Goal: Download file/media

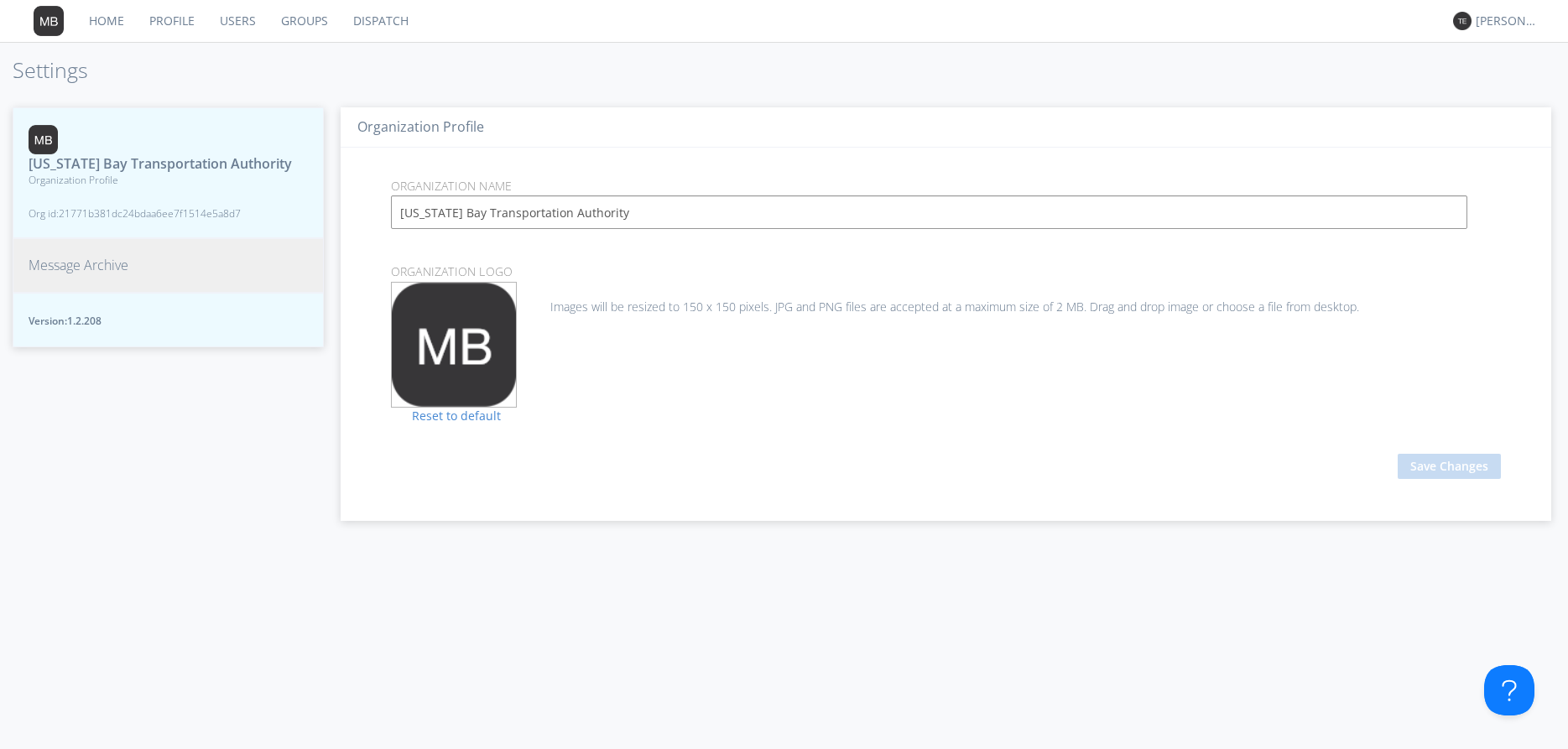
click at [112, 281] on button "Message Archive" at bounding box center [168, 265] width 311 height 54
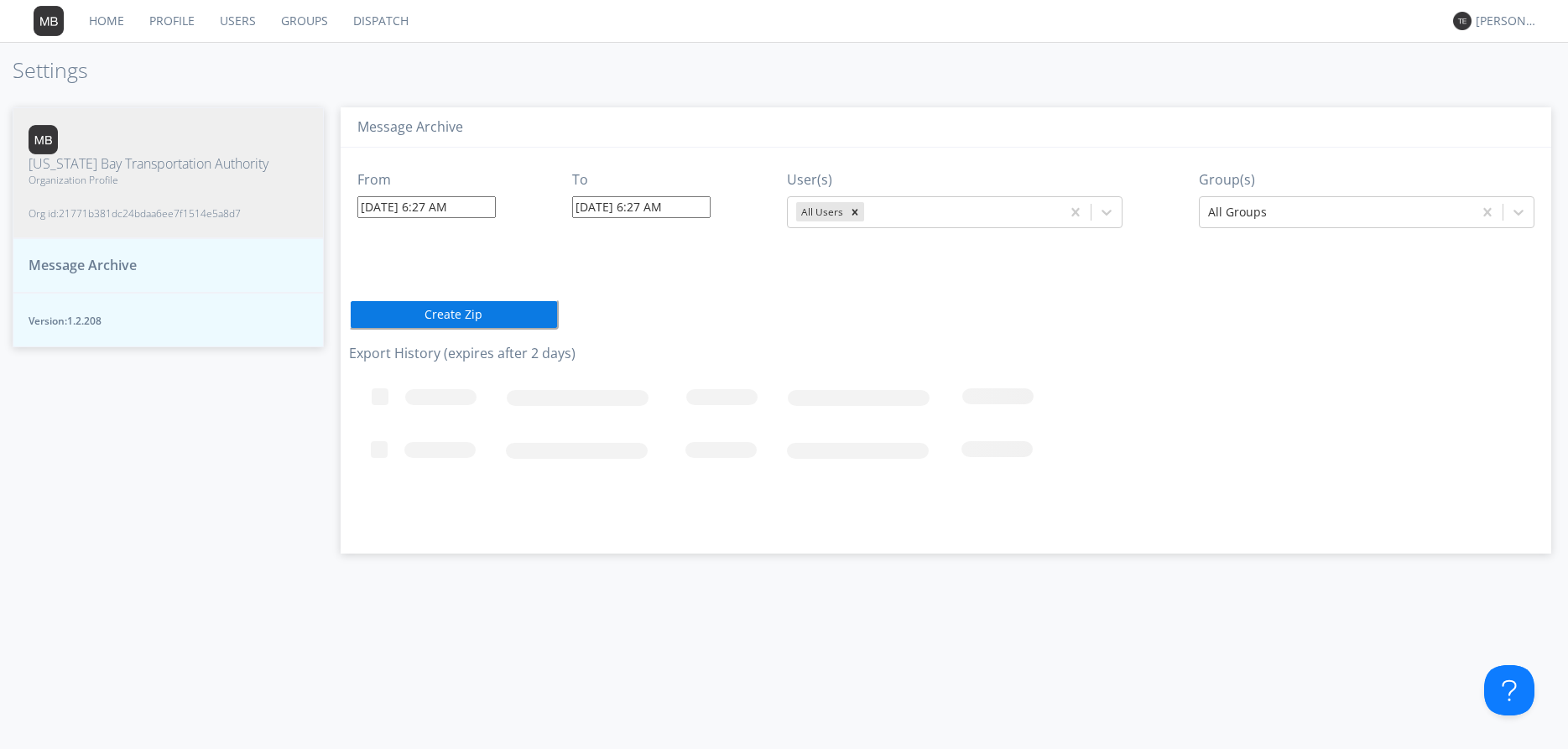
click at [477, 212] on input "[DATE] 6:27 AM" at bounding box center [426, 207] width 138 height 22
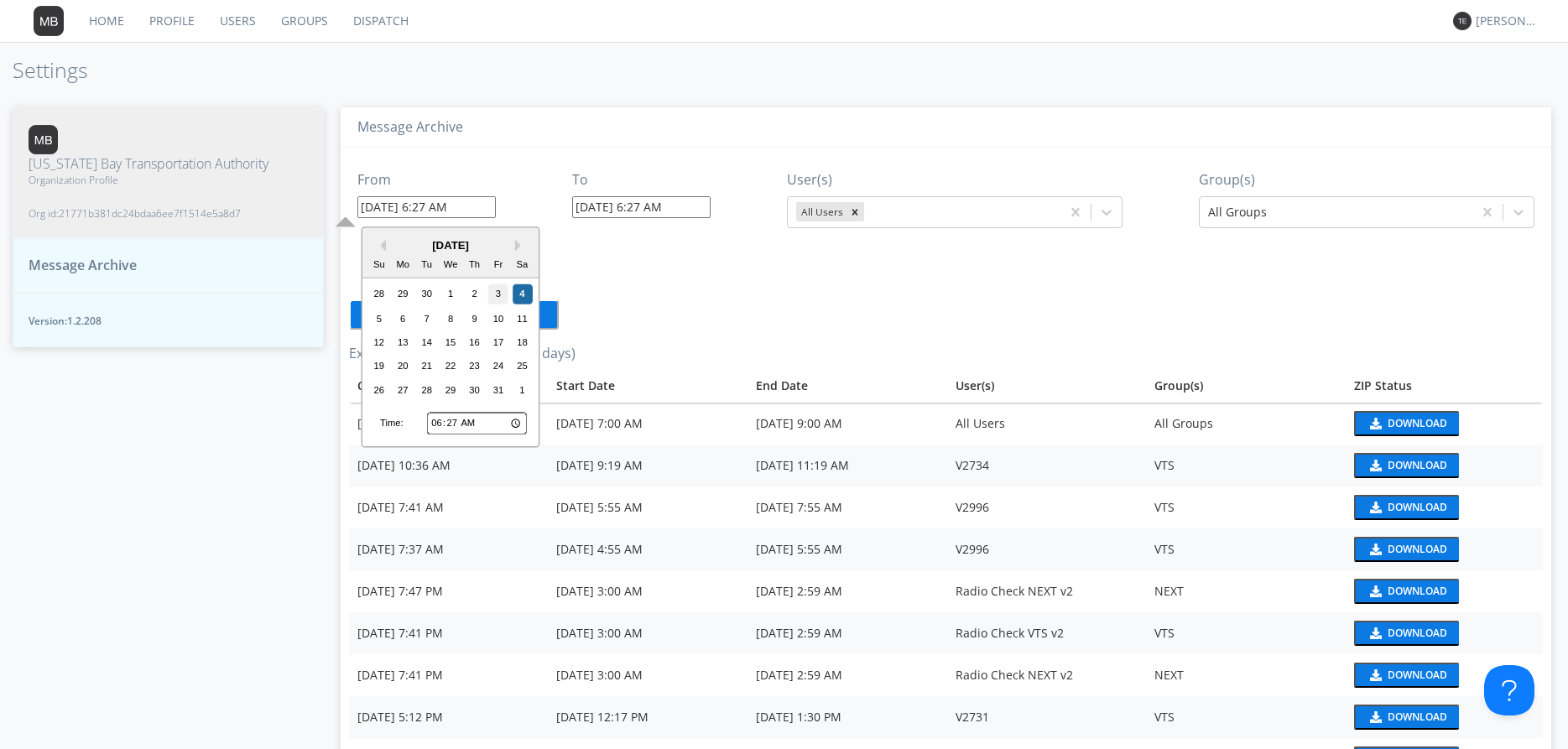
click at [497, 296] on div "3" at bounding box center [498, 294] width 20 height 20
type input "[DATE] 6:27 AM"
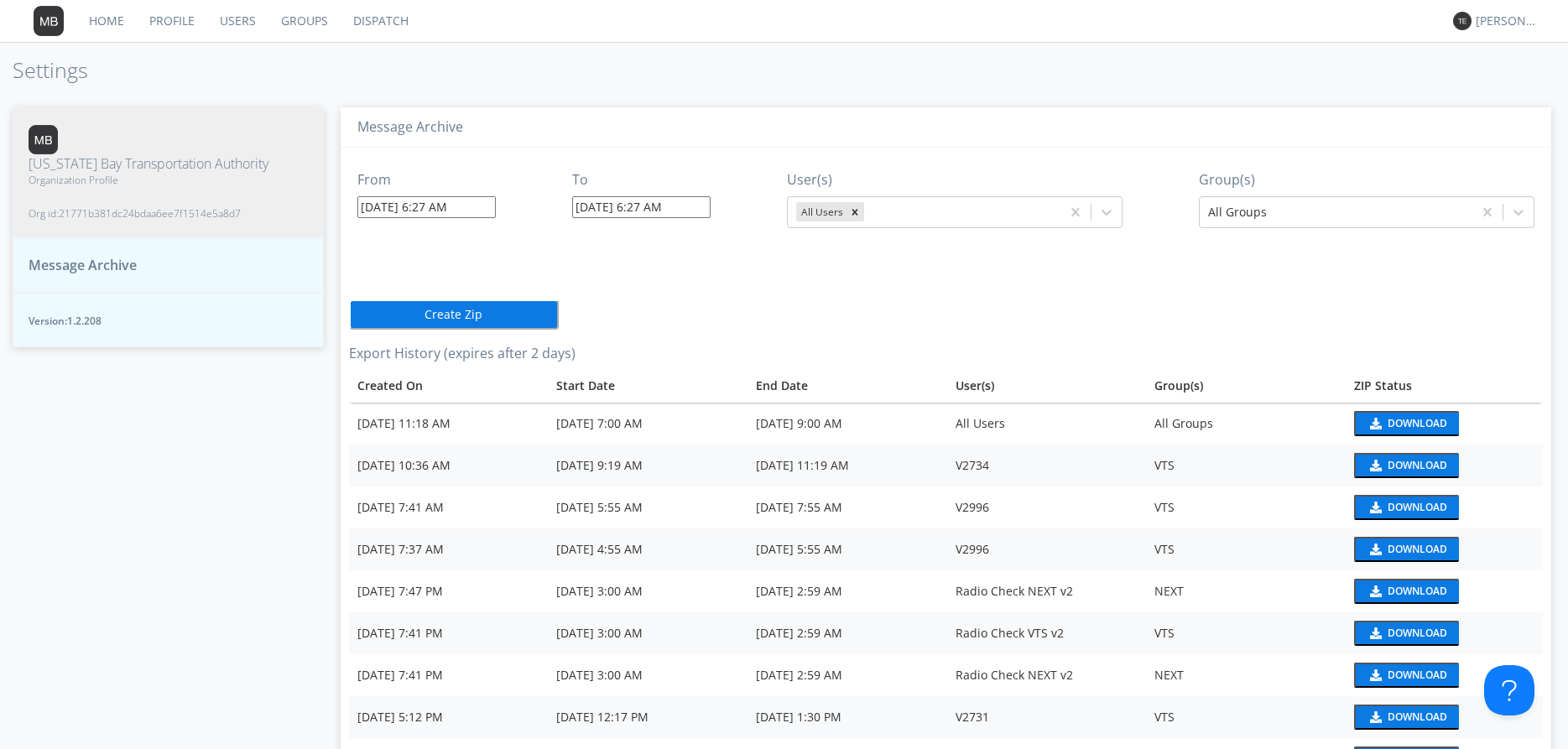
click at [447, 205] on input "[DATE] 6:27 AM" at bounding box center [426, 207] width 138 height 22
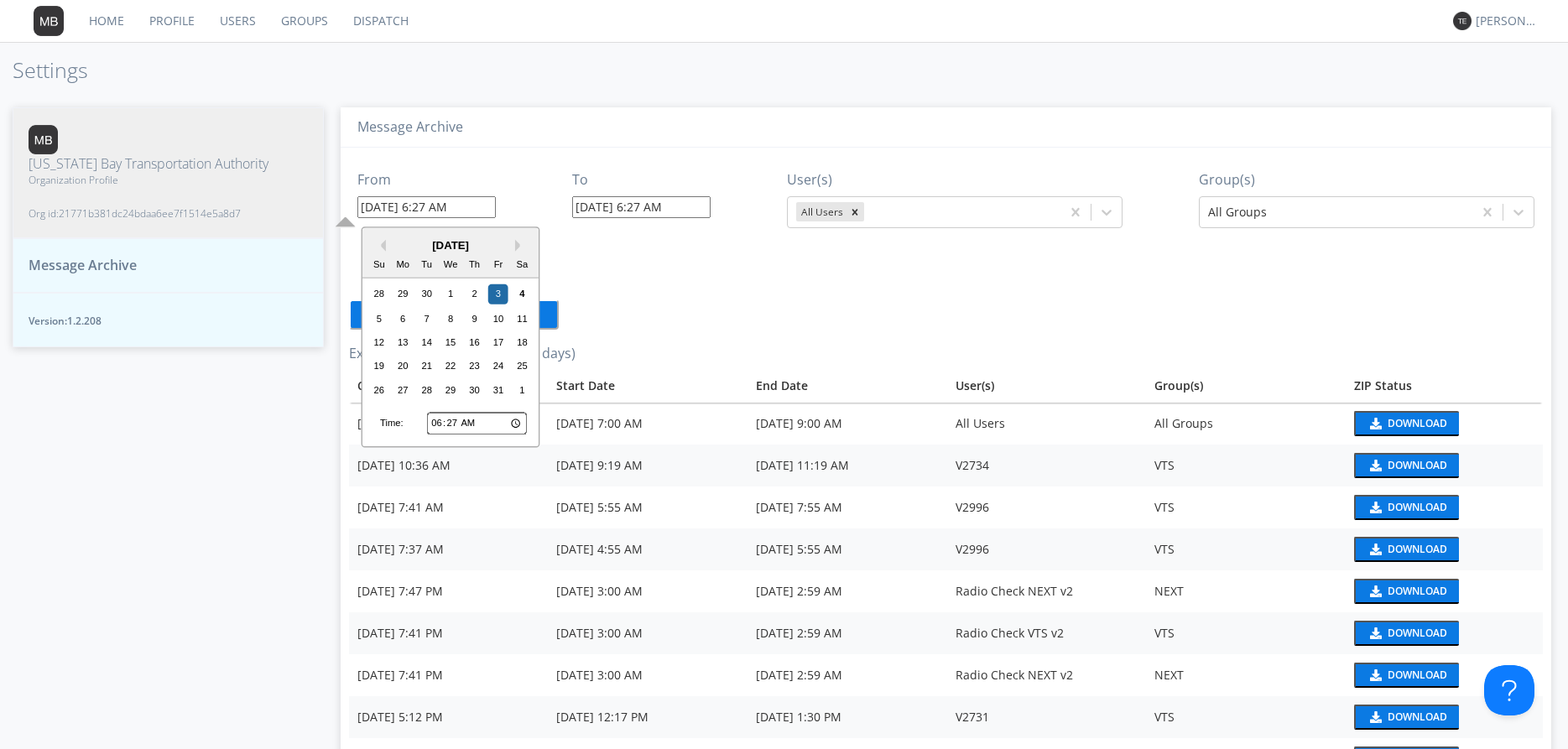
click at [447, 424] on input "06:27" at bounding box center [477, 424] width 100 height 22
type input "11:27"
type input "[DATE] 11:27 AM"
click at [646, 211] on input "[DATE] 6:27 AM" at bounding box center [641, 207] width 138 height 22
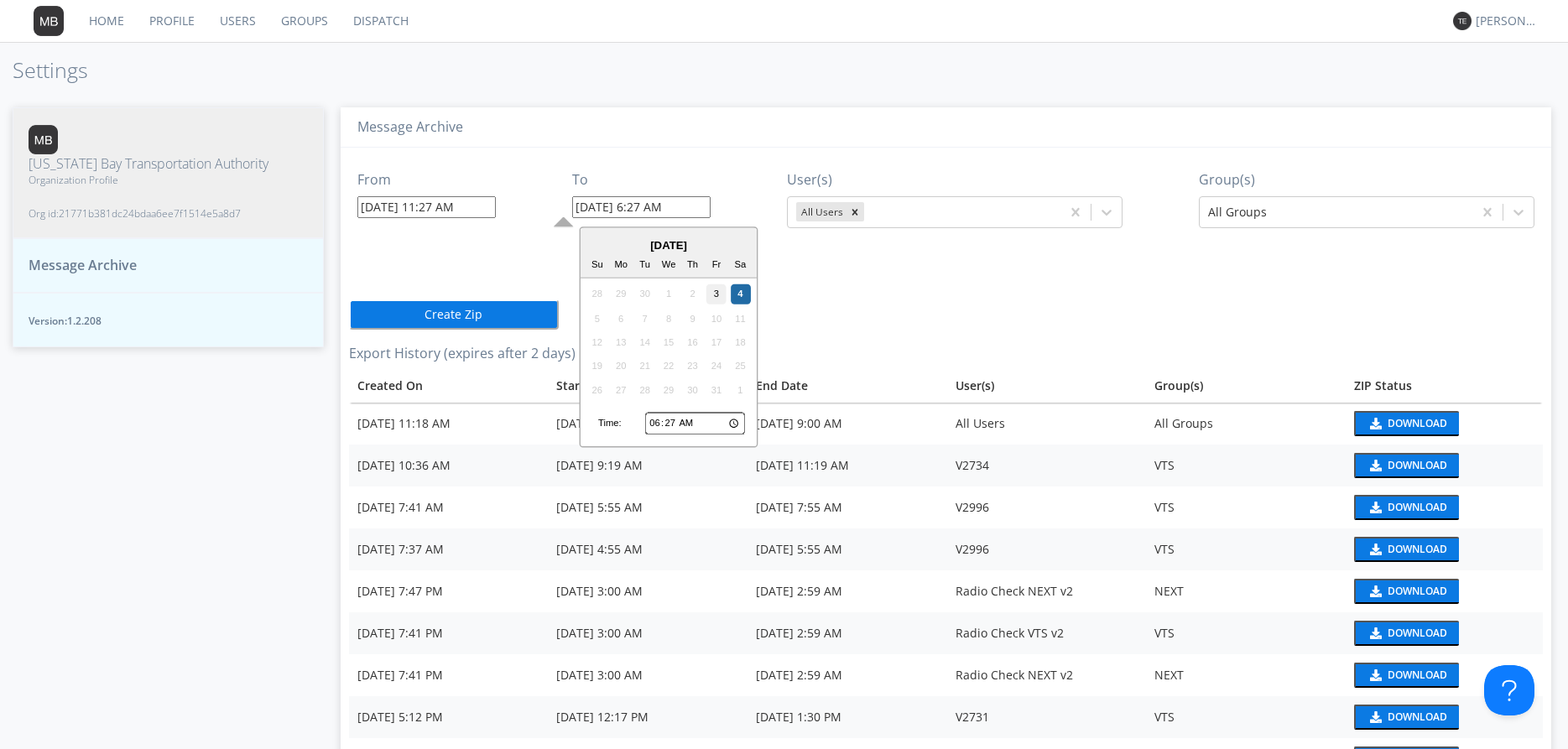
click at [712, 300] on div "3" at bounding box center [716, 294] width 20 height 20
type input "[DATE] 6:27 AM"
click at [653, 199] on input "[DATE] 6:27 AM" at bounding box center [641, 207] width 138 height 22
click at [663, 424] on input "06:27" at bounding box center [694, 424] width 100 height 22
type input "04:27"
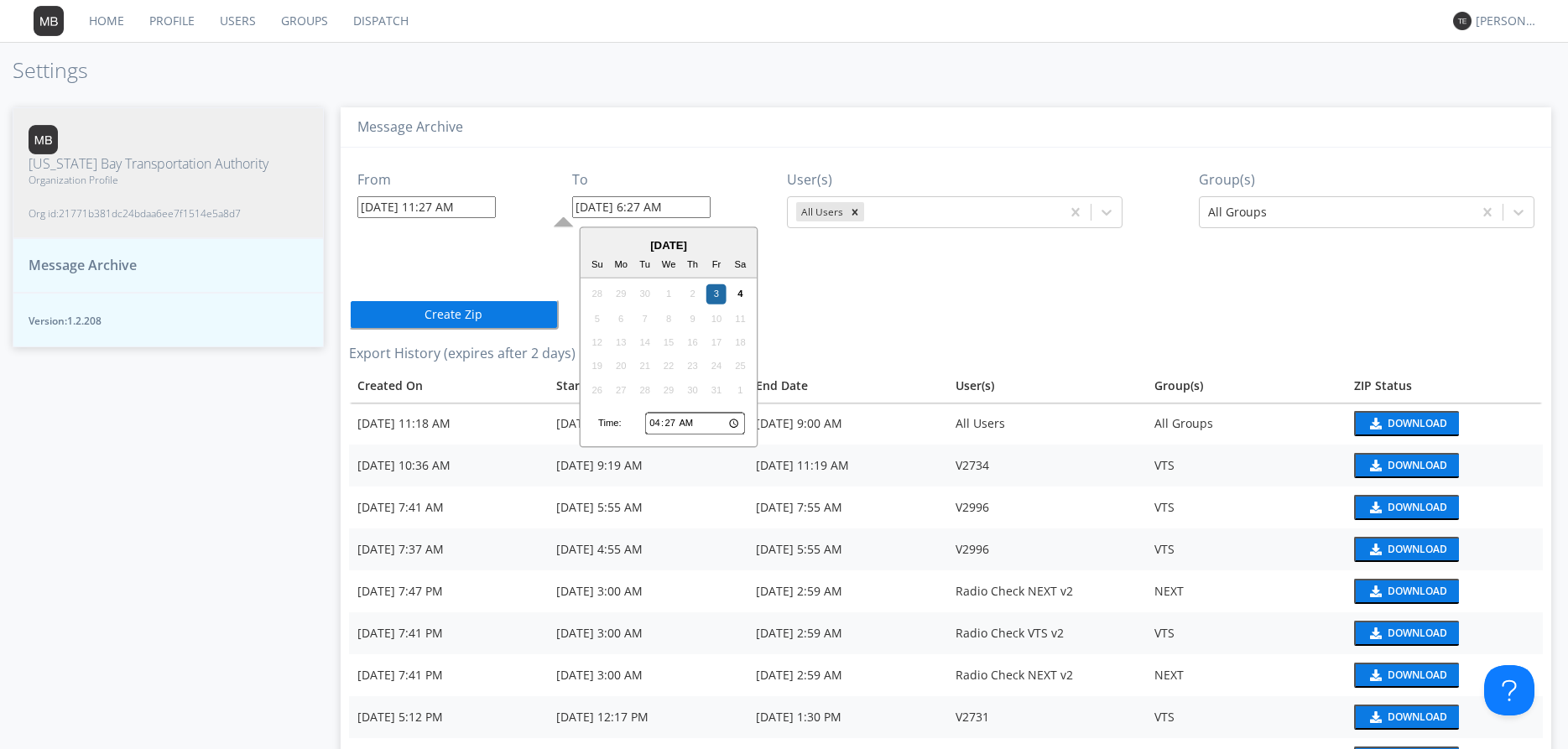
type input "[DATE] 4:27 AM"
type input "16:27"
type input "[DATE] 4:27 PM"
click at [809, 288] on div "From [DATE] 11:27 AM To [DATE] 4:27 PM User(s) All Users Group(s) All Groups Cr…" at bounding box center [946, 694] width 1194 height 1094
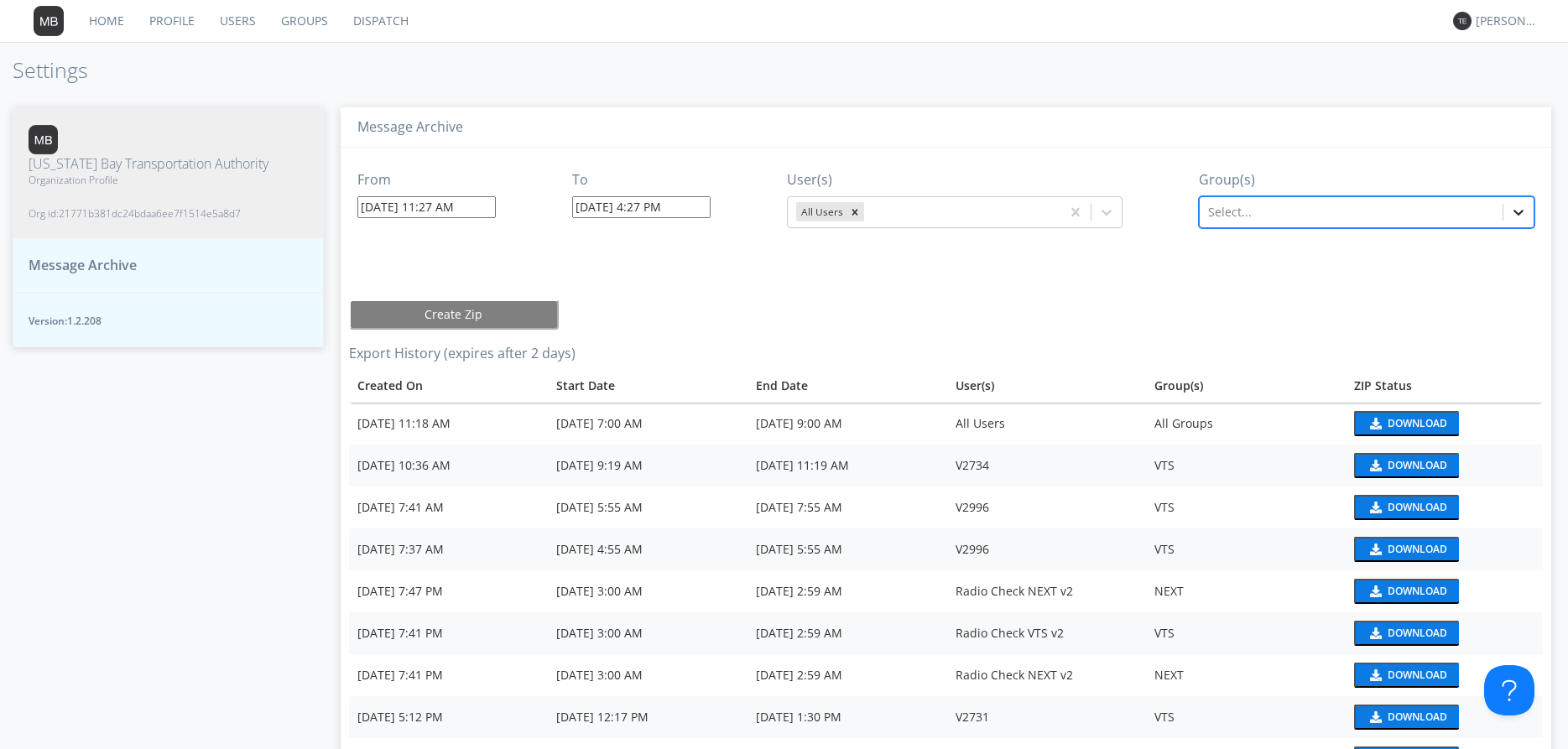
click at [1510, 209] on icon at bounding box center [1518, 212] width 17 height 17
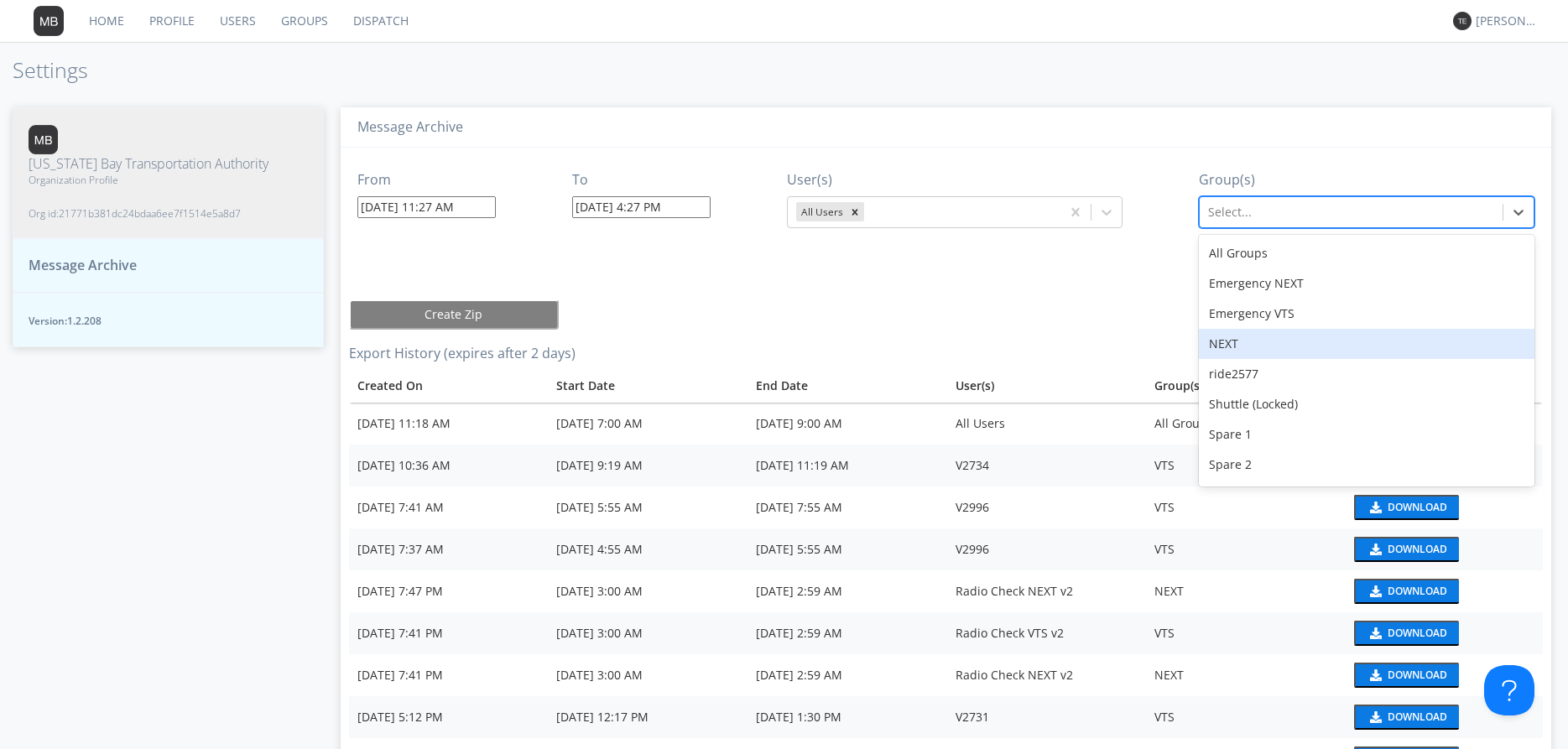
click at [1283, 349] on div "NEXT" at bounding box center [1366, 344] width 336 height 30
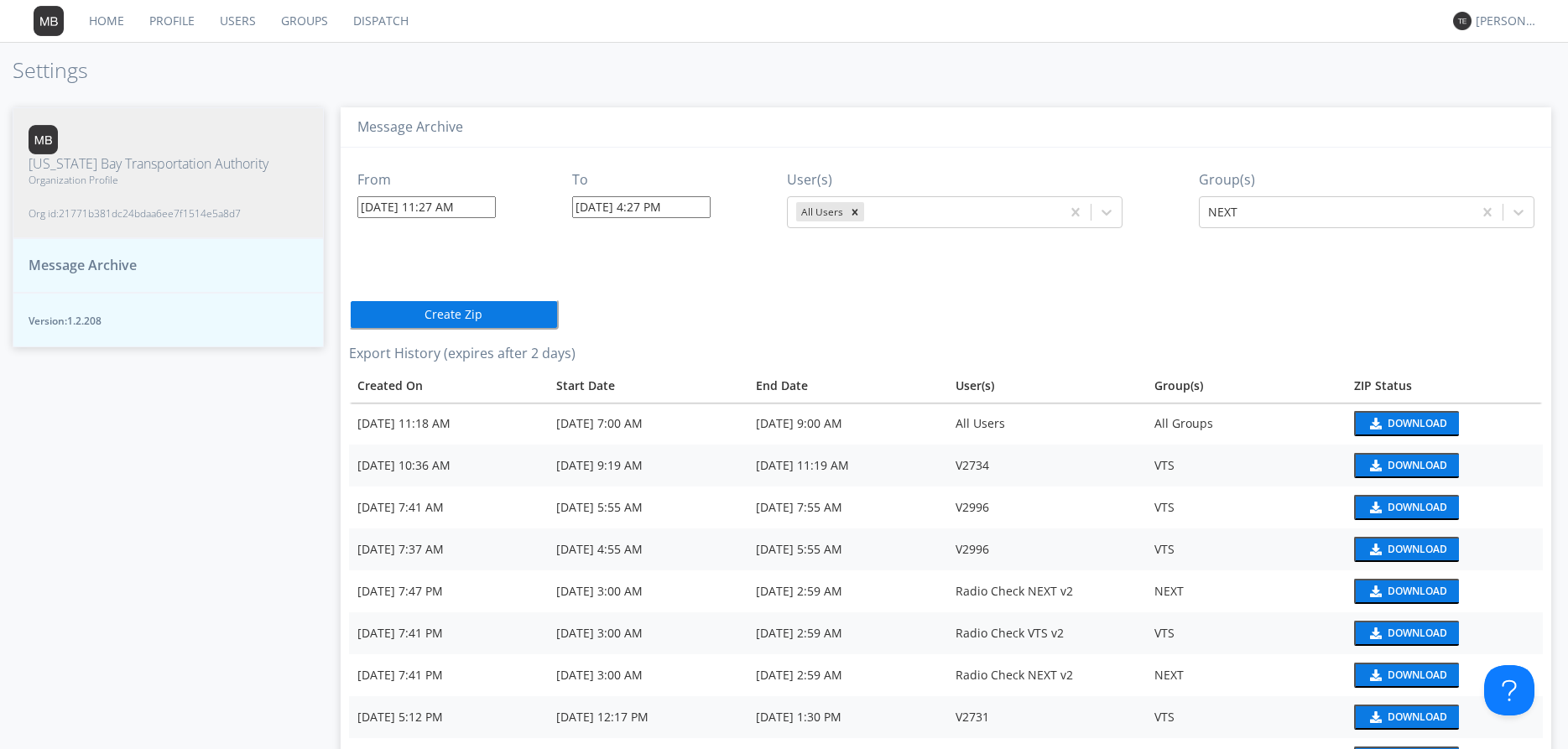
click at [458, 312] on button "Create Zip" at bounding box center [454, 314] width 210 height 30
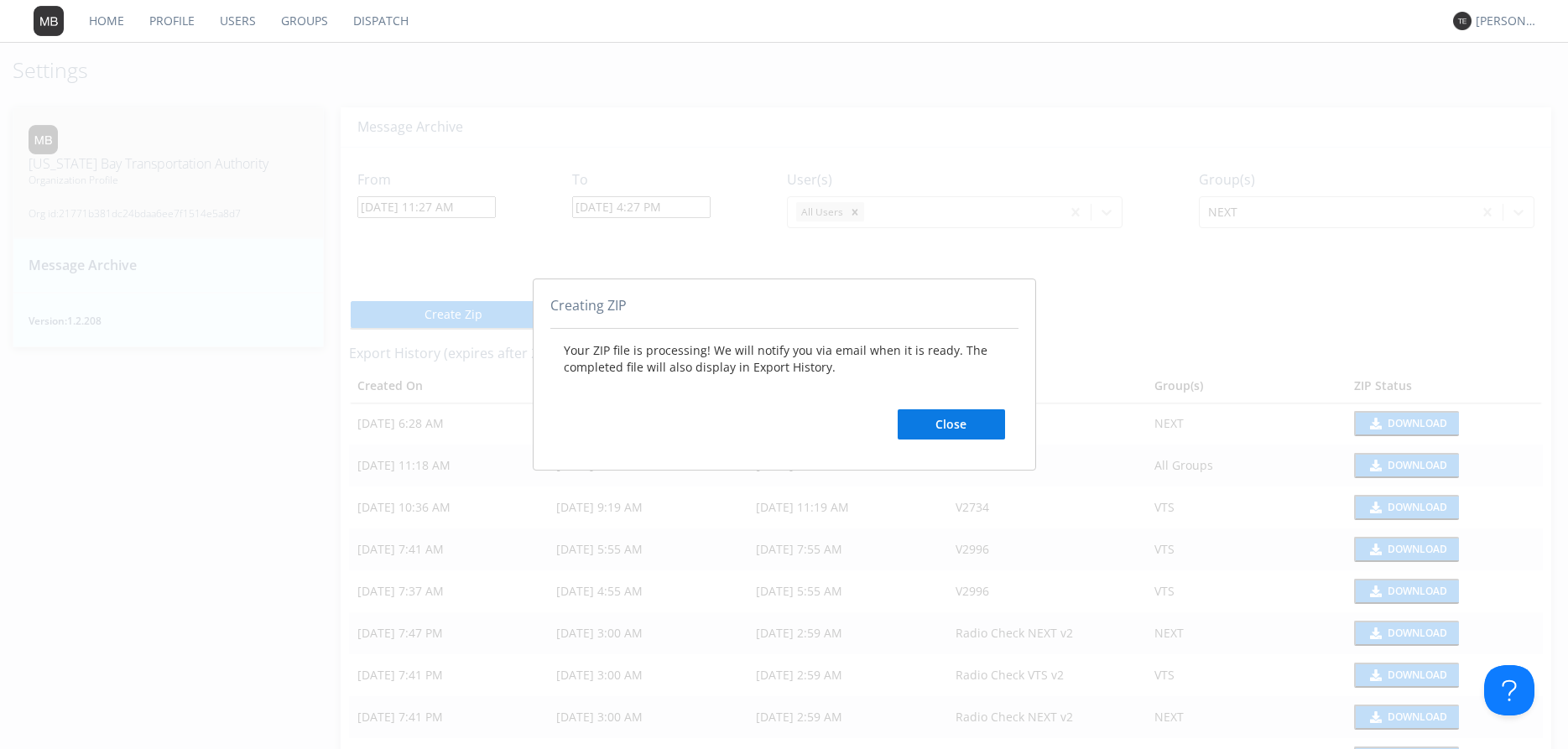
click at [892, 420] on div "Your ZIP file is processing! We will notify you via email when it is ready. The…" at bounding box center [784, 391] width 468 height 124
click at [937, 421] on button "Close" at bounding box center [951, 424] width 107 height 30
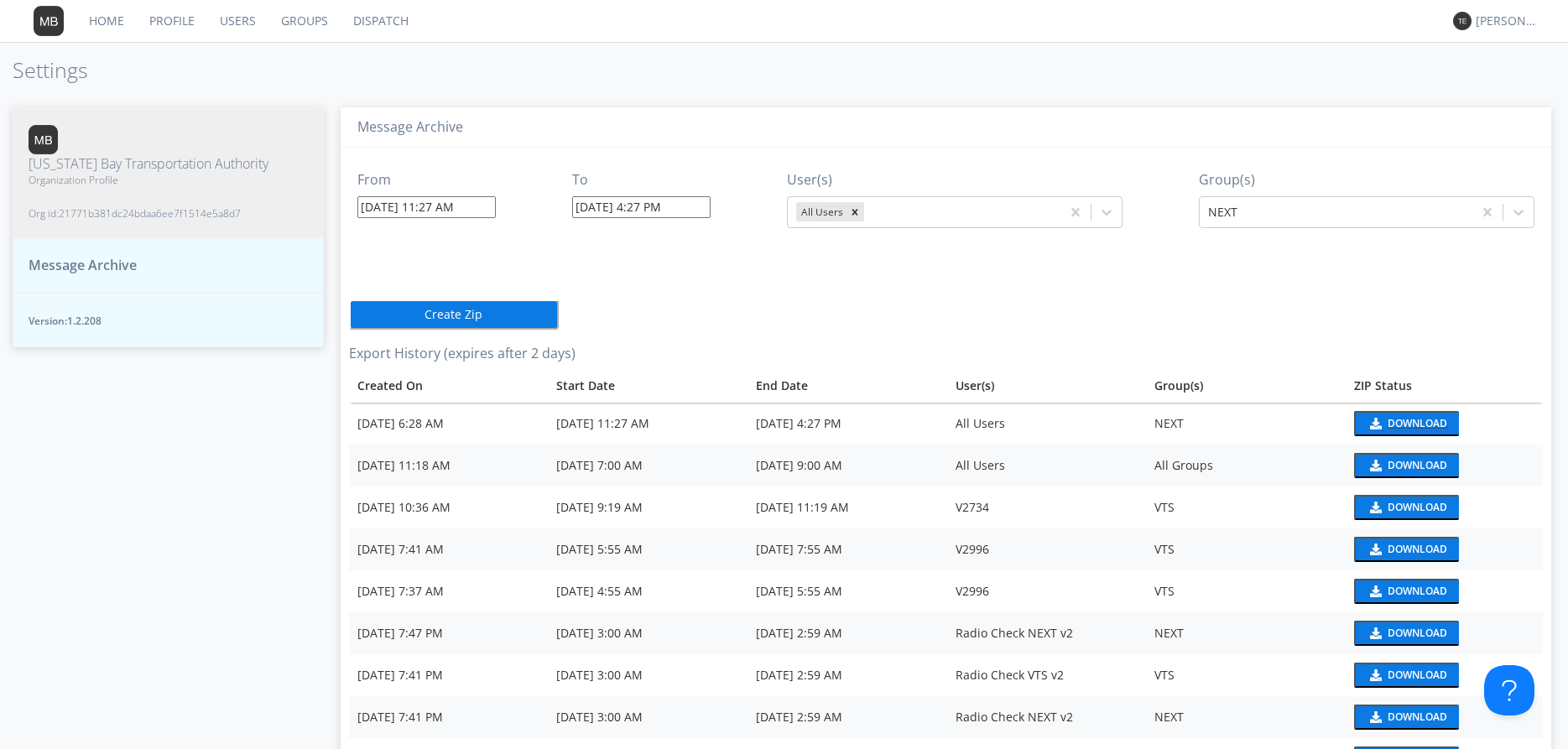
click at [1393, 418] on div "Download" at bounding box center [1417, 423] width 60 height 10
click at [370, 20] on link "Dispatch" at bounding box center [381, 21] width 81 height 42
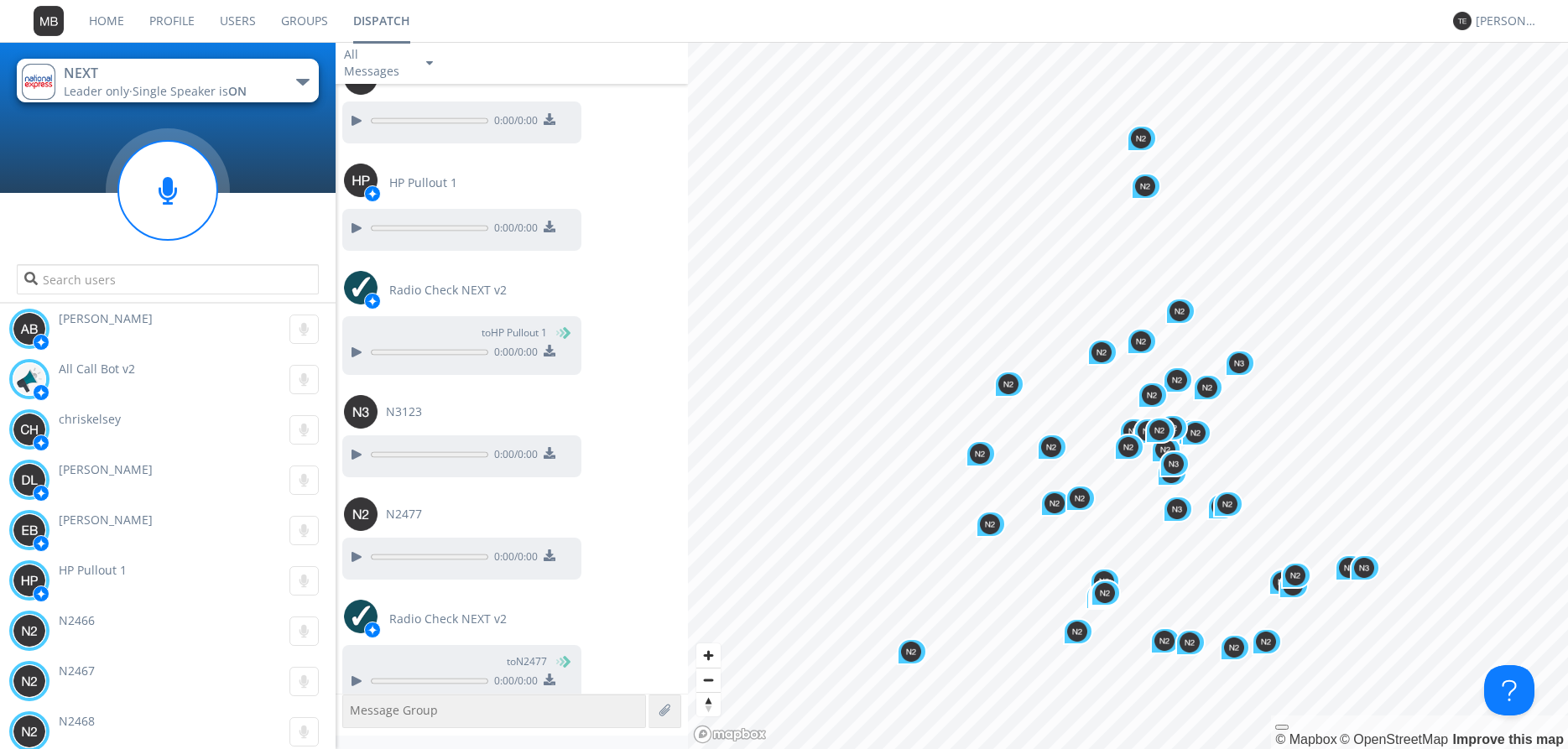
scroll to position [2390, 0]
